Goal: Transaction & Acquisition: Purchase product/service

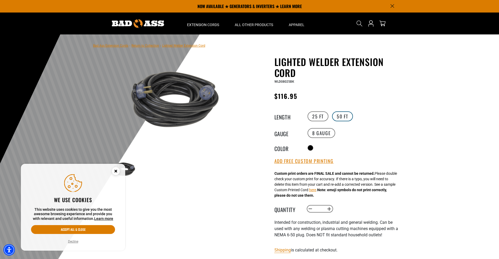
click at [345, 115] on label "50 FT" at bounding box center [342, 116] width 21 height 10
click at [322, 117] on label "25 FT" at bounding box center [318, 116] width 21 height 10
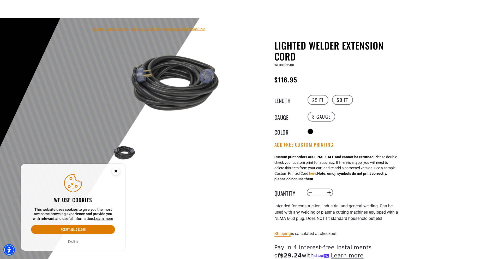
scroll to position [52, 0]
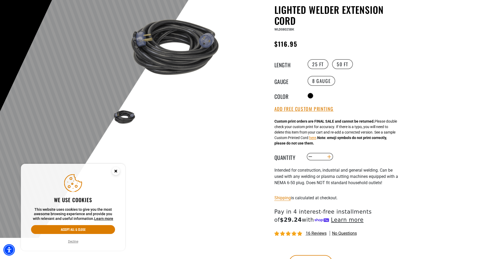
click at [330, 157] on button "Increase quantity for Lighted Welder Extension Cord" at bounding box center [329, 156] width 8 height 9
type input "*"
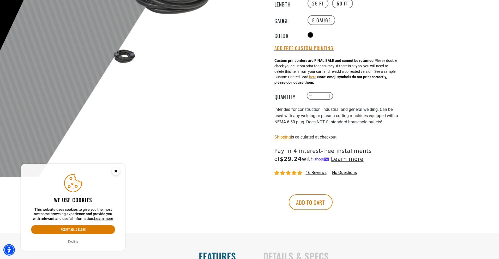
scroll to position [157, 0]
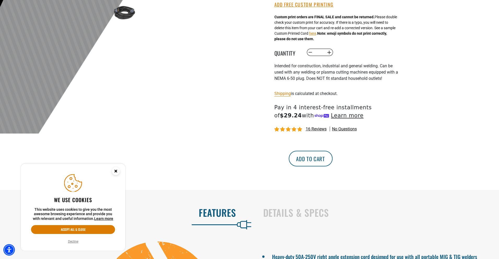
click at [333, 161] on button "Add to cart" at bounding box center [311, 159] width 44 height 16
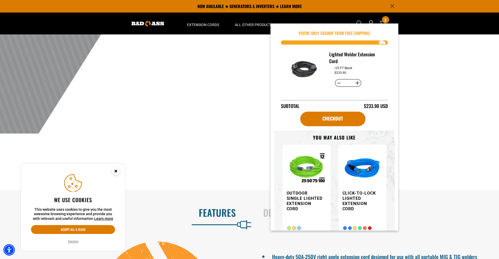
click at [116, 172] on circle "Close this option" at bounding box center [116, 171] width 8 height 8
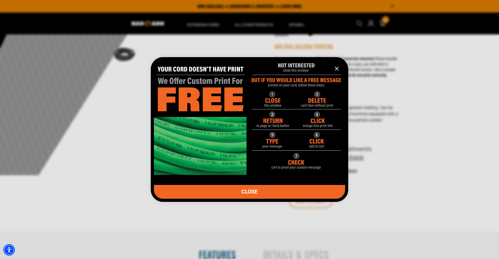
scroll to position [104, 0]
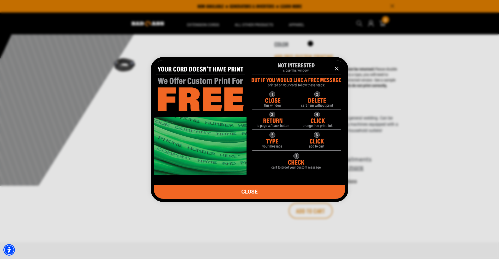
click at [264, 191] on link "CLOSE" at bounding box center [249, 192] width 191 height 14
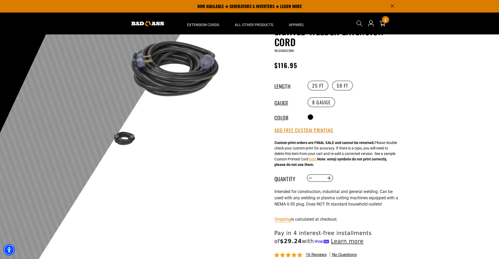
scroll to position [0, 0]
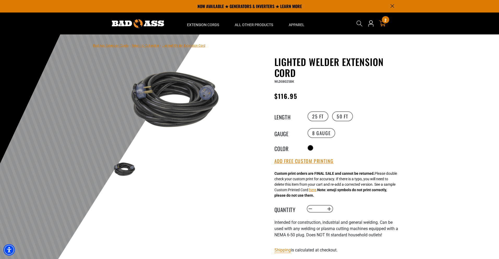
click at [383, 23] on icon "cart" at bounding box center [382, 23] width 7 height 7
